Goal: Transaction & Acquisition: Purchase product/service

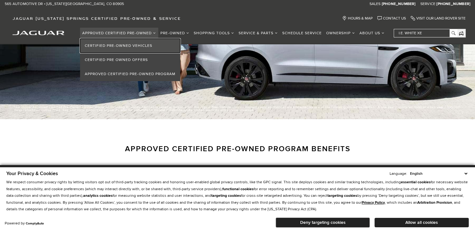
click at [121, 45] on link "Certified Pre-Owned Vehicles" at bounding box center [130, 46] width 100 height 14
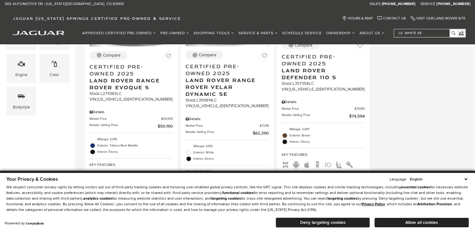
scroll to position [222, 0]
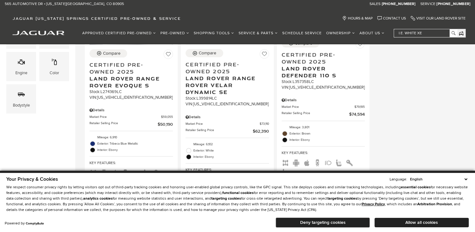
click at [467, 110] on div "Special Offer Compare Save This Vehicle - Certified Pre-Owned 2025 Land Rover R…" at bounding box center [275, 94] width 384 height 259
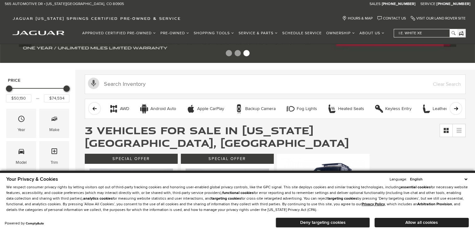
scroll to position [63, 0]
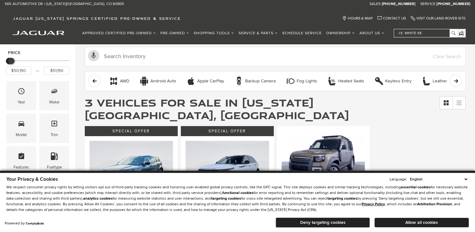
type input "$50,690"
drag, startPoint x: 66, startPoint y: 61, endPoint x: -1, endPoint y: 59, distance: 66.9
